Goal: Transaction & Acquisition: Purchase product/service

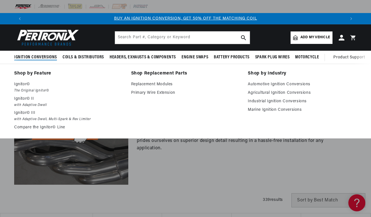
scroll to position [0, 3]
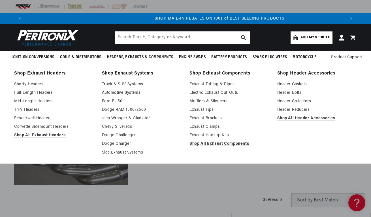
click at [123, 95] on link "Automotive Systems" at bounding box center [142, 92] width 80 height 7
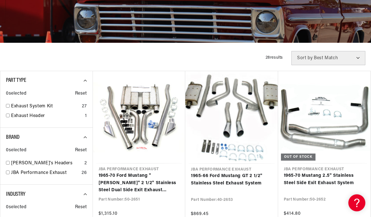
scroll to position [101, 0]
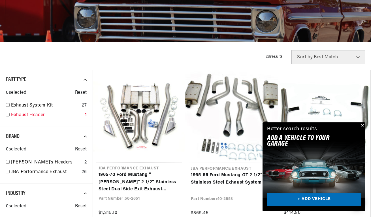
click at [9, 115] on input "checkbox" at bounding box center [8, 115] width 4 height 4
checkbox input "true"
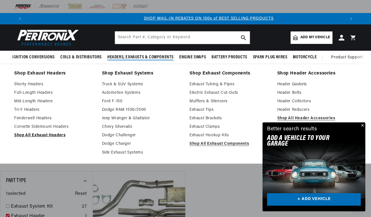
click at [26, 136] on link "Shop All Exhaust Headers" at bounding box center [54, 135] width 80 height 7
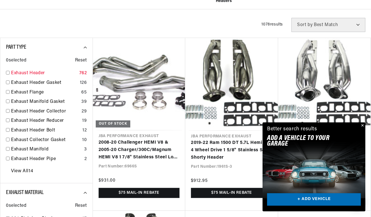
scroll to position [0, 320]
click at [8, 74] on input "checkbox" at bounding box center [8, 73] width 4 height 4
checkbox input "true"
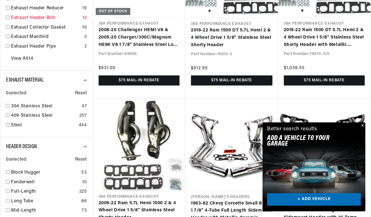
scroll to position [297, 0]
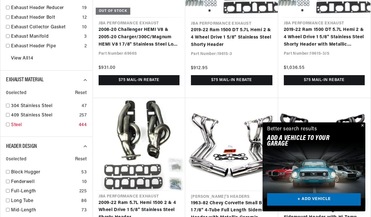
click at [9, 125] on input "checkbox" at bounding box center [8, 125] width 4 height 4
checkbox input "true"
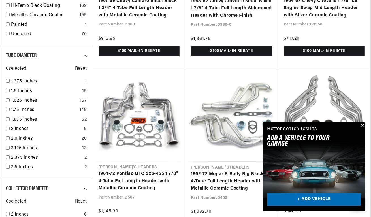
scroll to position [499, 0]
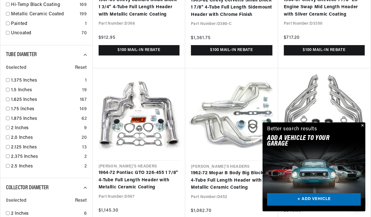
click at [362, 126] on button "Close" at bounding box center [361, 125] width 7 height 7
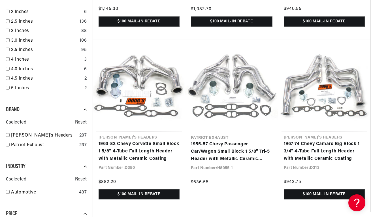
scroll to position [0, 0]
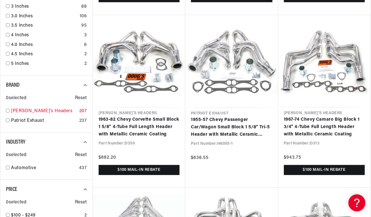
click at [9, 112] on input "checkbox" at bounding box center [8, 111] width 4 height 4
checkbox input "true"
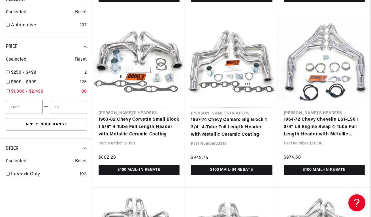
scroll to position [0, 132]
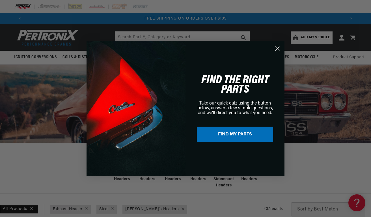
click at [278, 50] on circle "Close dialog" at bounding box center [277, 48] width 9 height 9
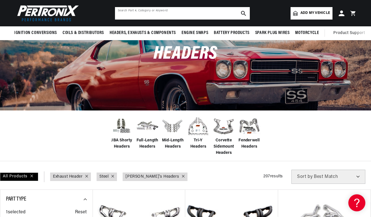
click at [126, 13] on input "text" at bounding box center [182, 13] width 135 height 12
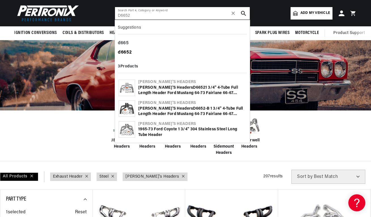
scroll to position [0, 320]
type input "D6652"
click at [128, 53] on b "d6652" at bounding box center [125, 52] width 14 height 5
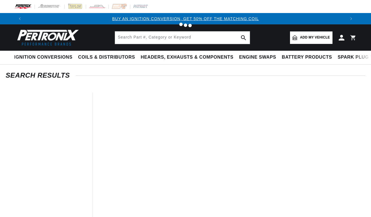
type input "d6652"
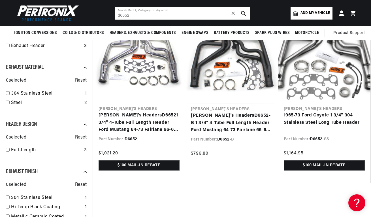
scroll to position [0, 640]
